Goal: Navigation & Orientation: Find specific page/section

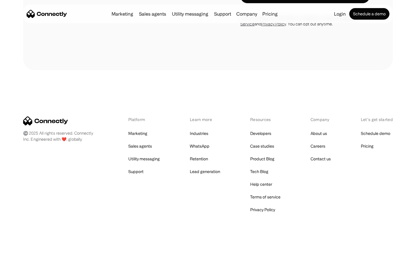
scroll to position [977, 0]
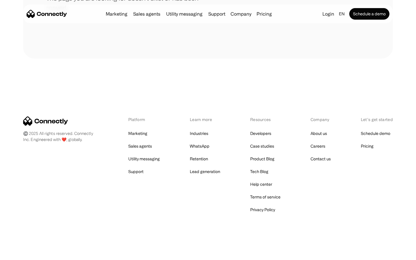
scroll to position [105, 0]
